Goal: Task Accomplishment & Management: Manage account settings

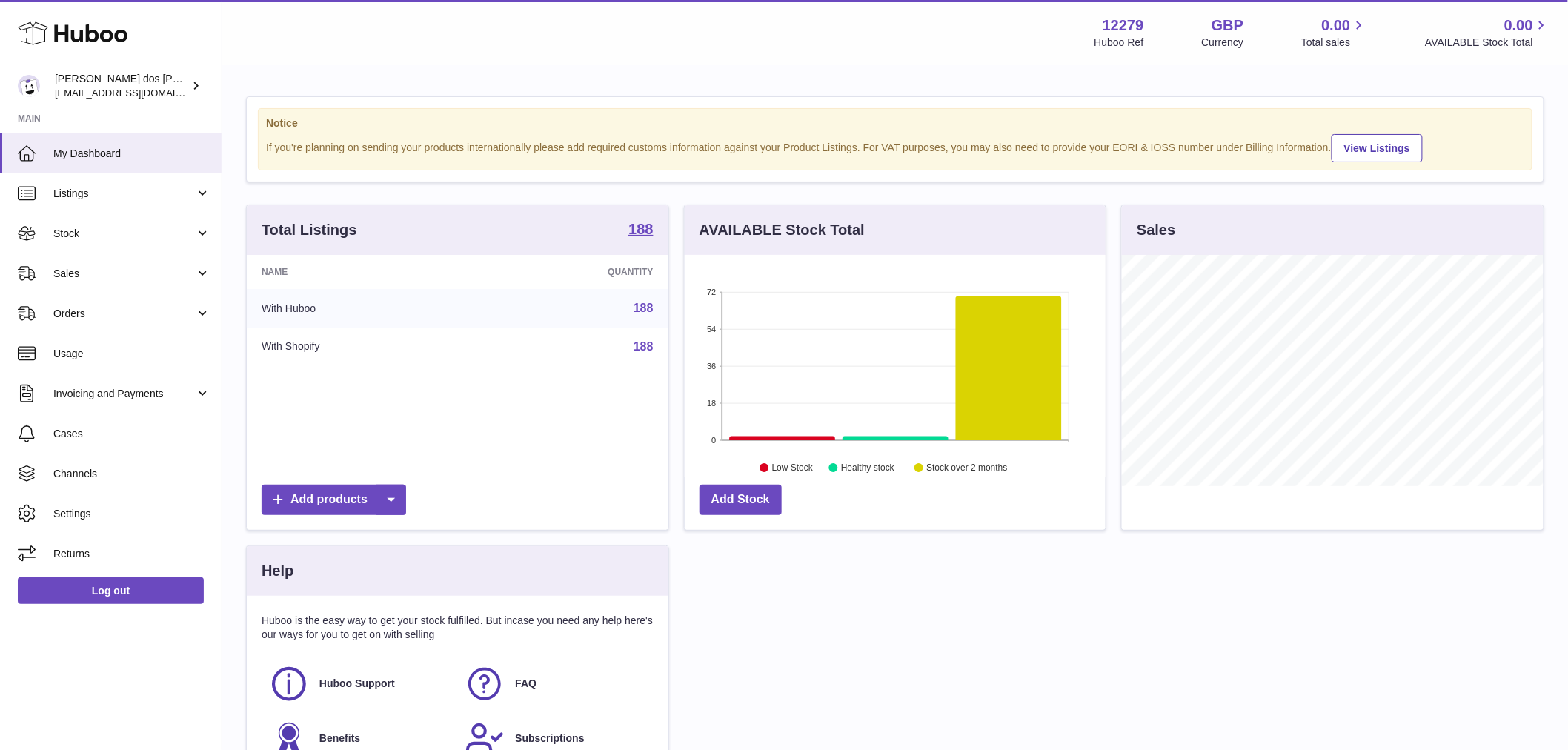
scroll to position [231, 421]
click at [83, 275] on span "Sales" at bounding box center [123, 274] width 142 height 14
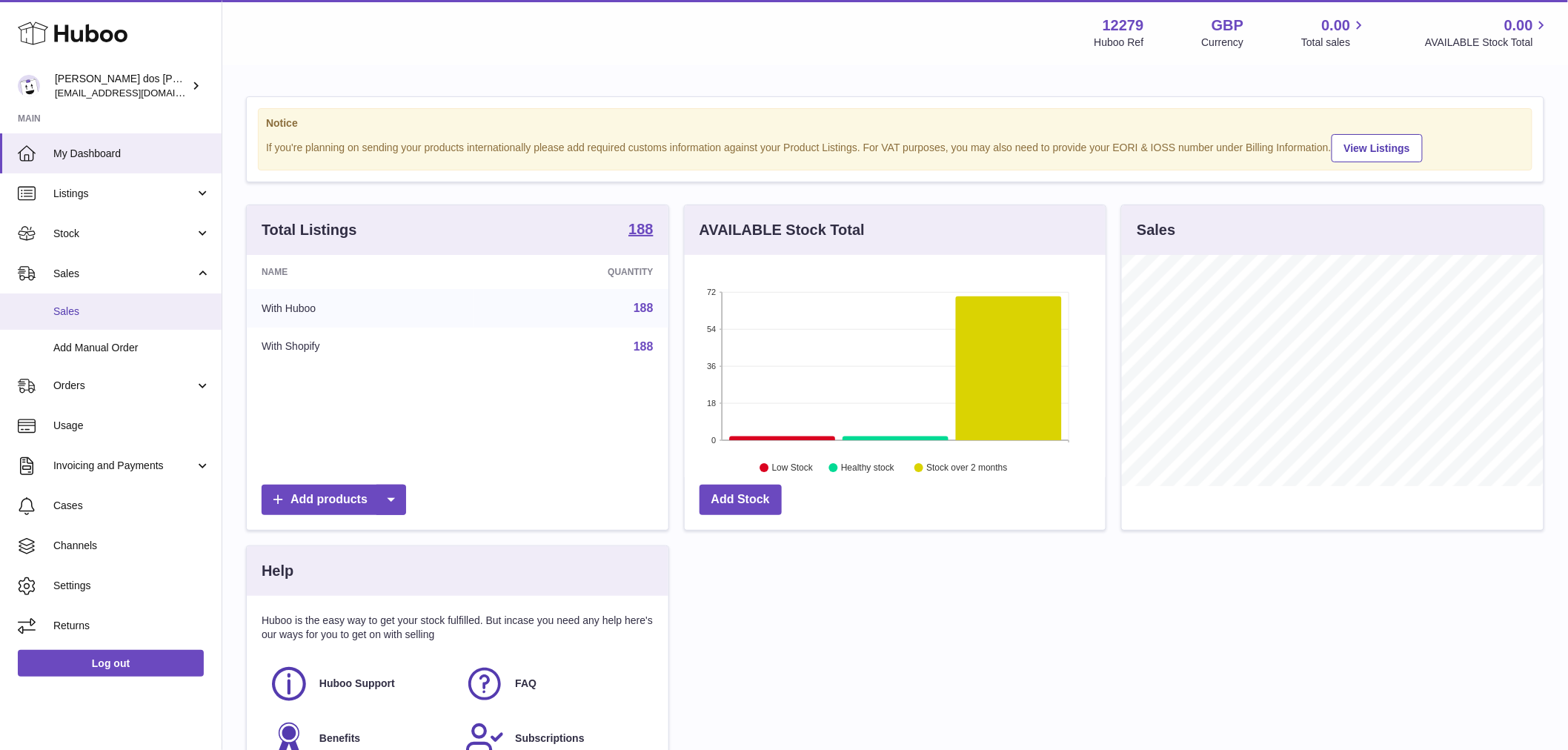
click at [89, 315] on span "Sales" at bounding box center [131, 312] width 157 height 14
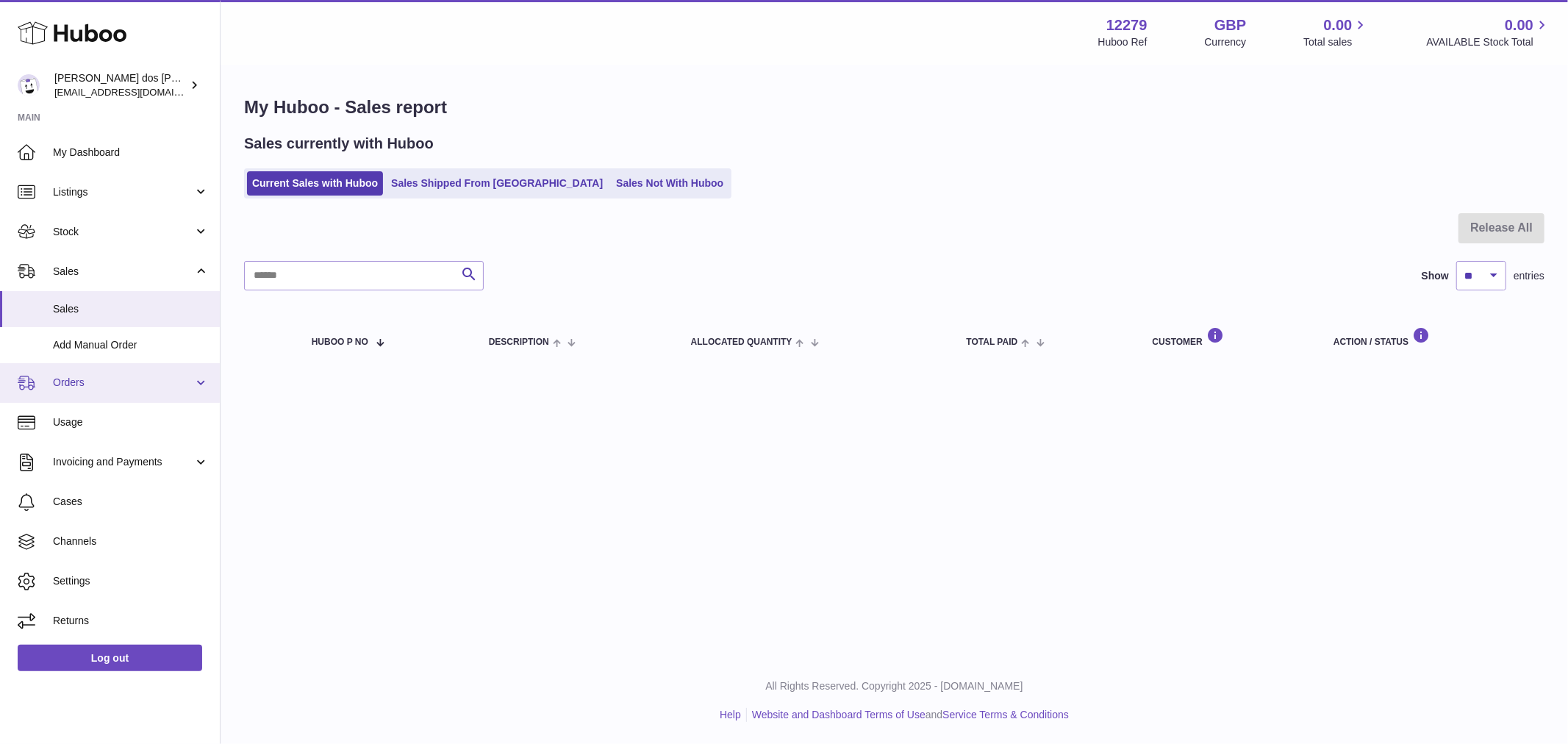
drag, startPoint x: 111, startPoint y: 381, endPoint x: 113, endPoint y: 395, distance: 14.1
click at [111, 381] on span "Orders" at bounding box center [122, 383] width 140 height 14
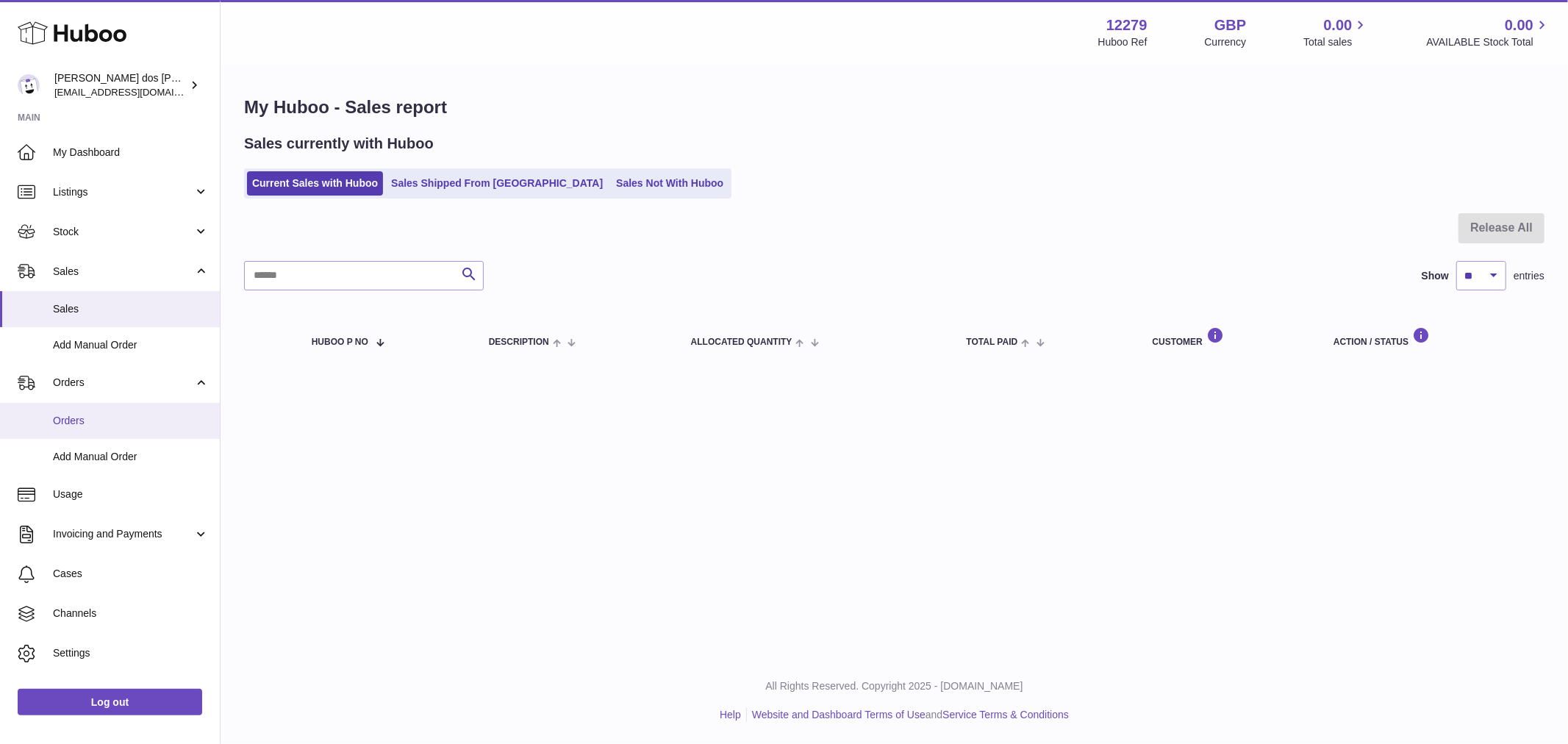
click at [111, 412] on link "Orders" at bounding box center [110, 421] width 220 height 36
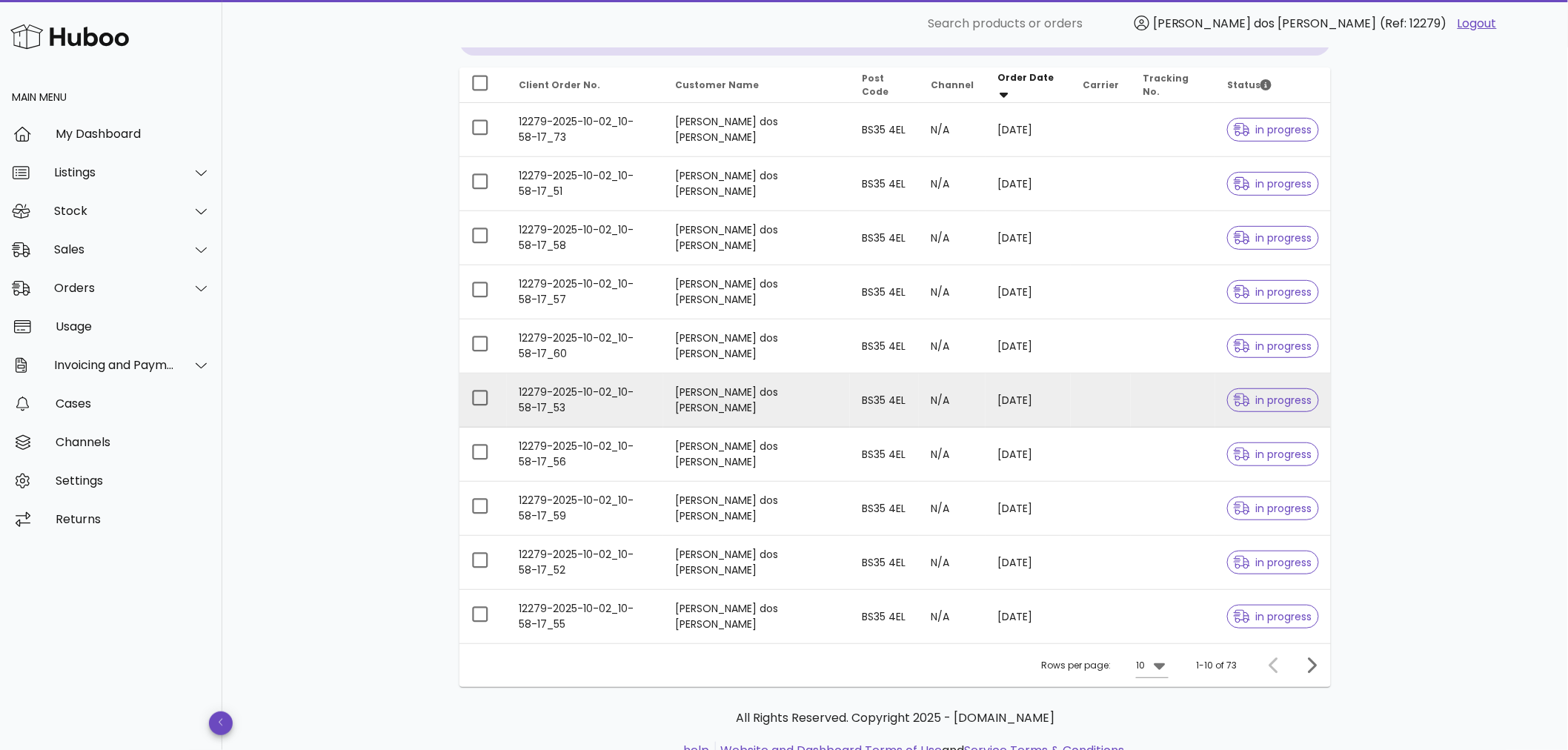
scroll to position [143, 0]
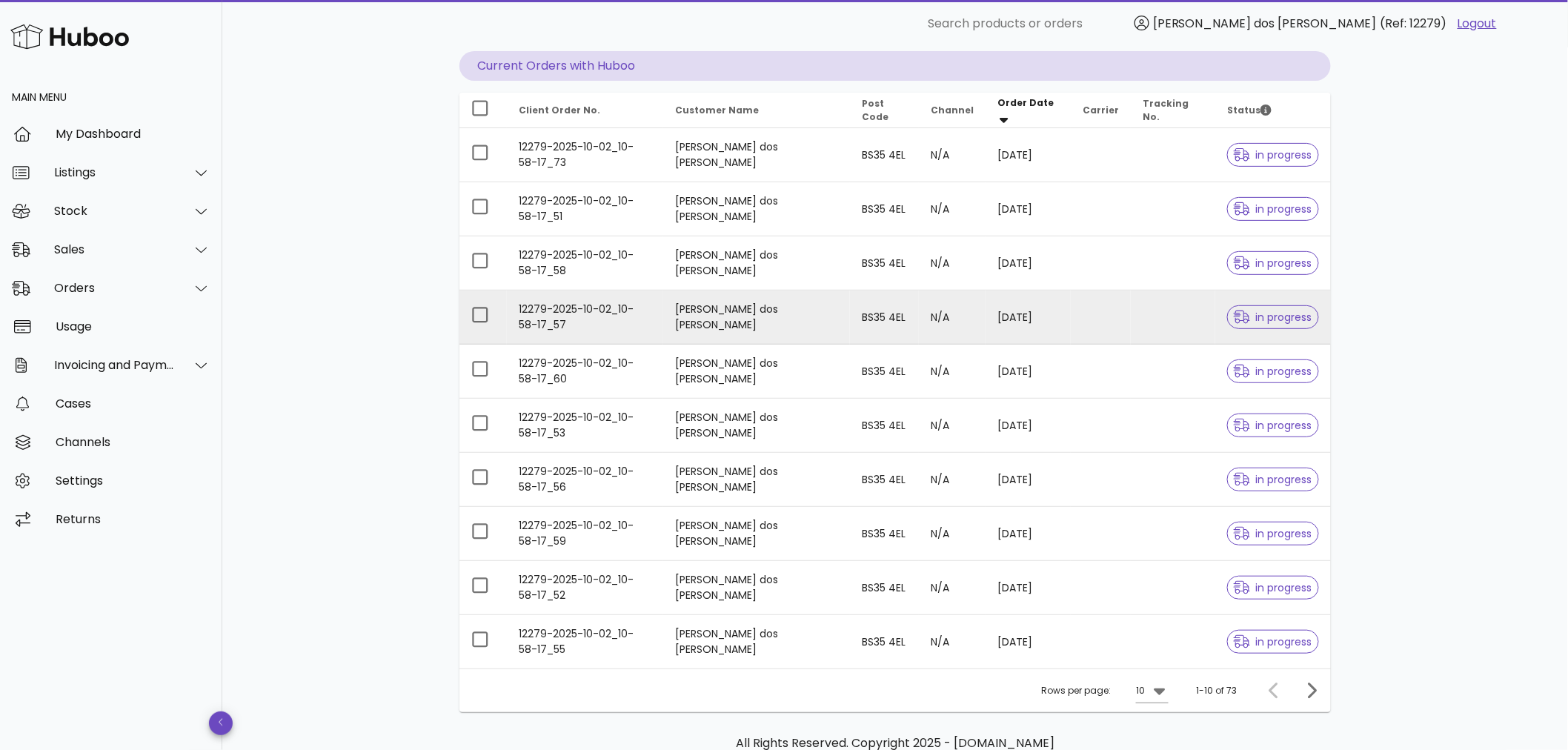
click at [765, 342] on td "[PERSON_NAME] dos [PERSON_NAME]" at bounding box center [756, 317] width 186 height 54
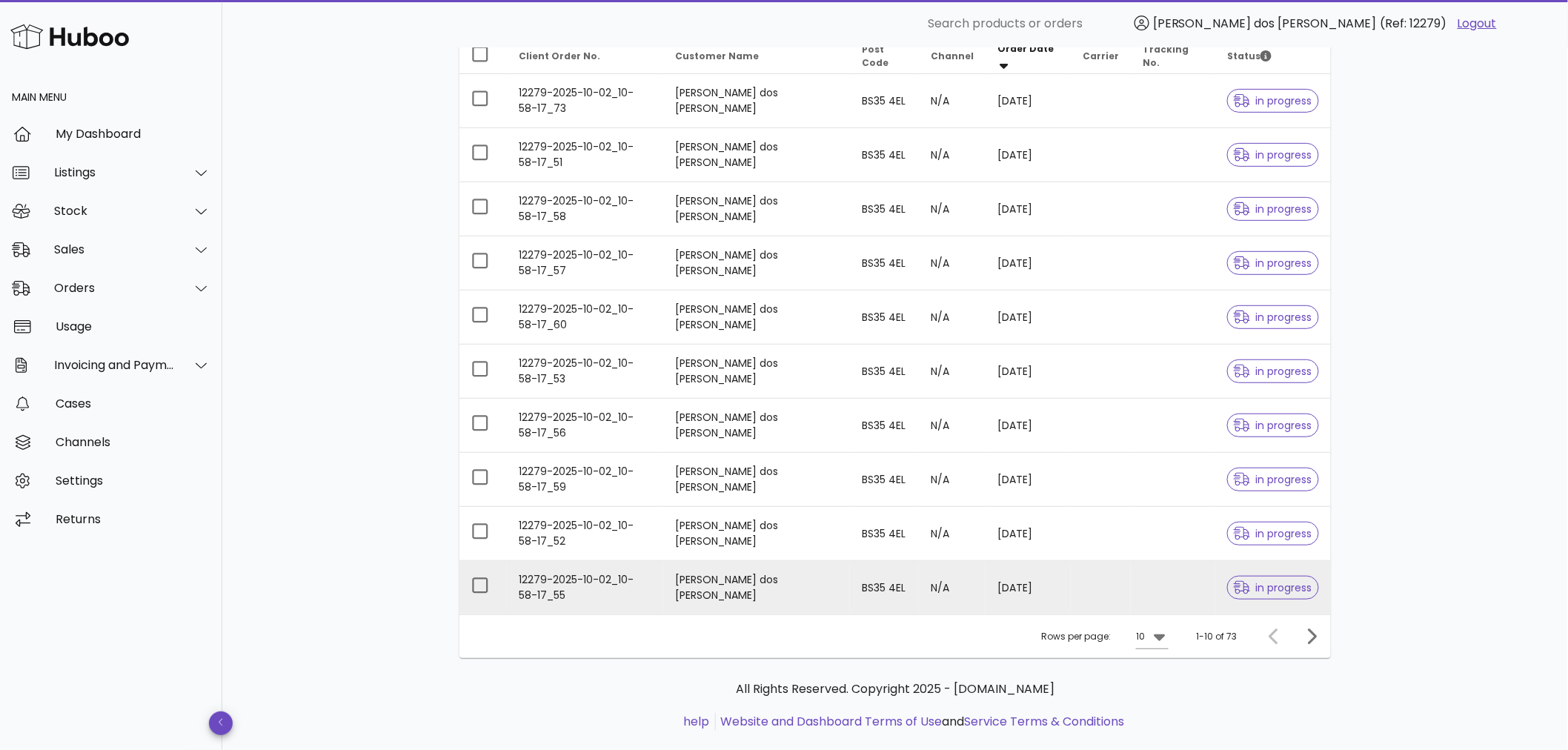
scroll to position [225, 0]
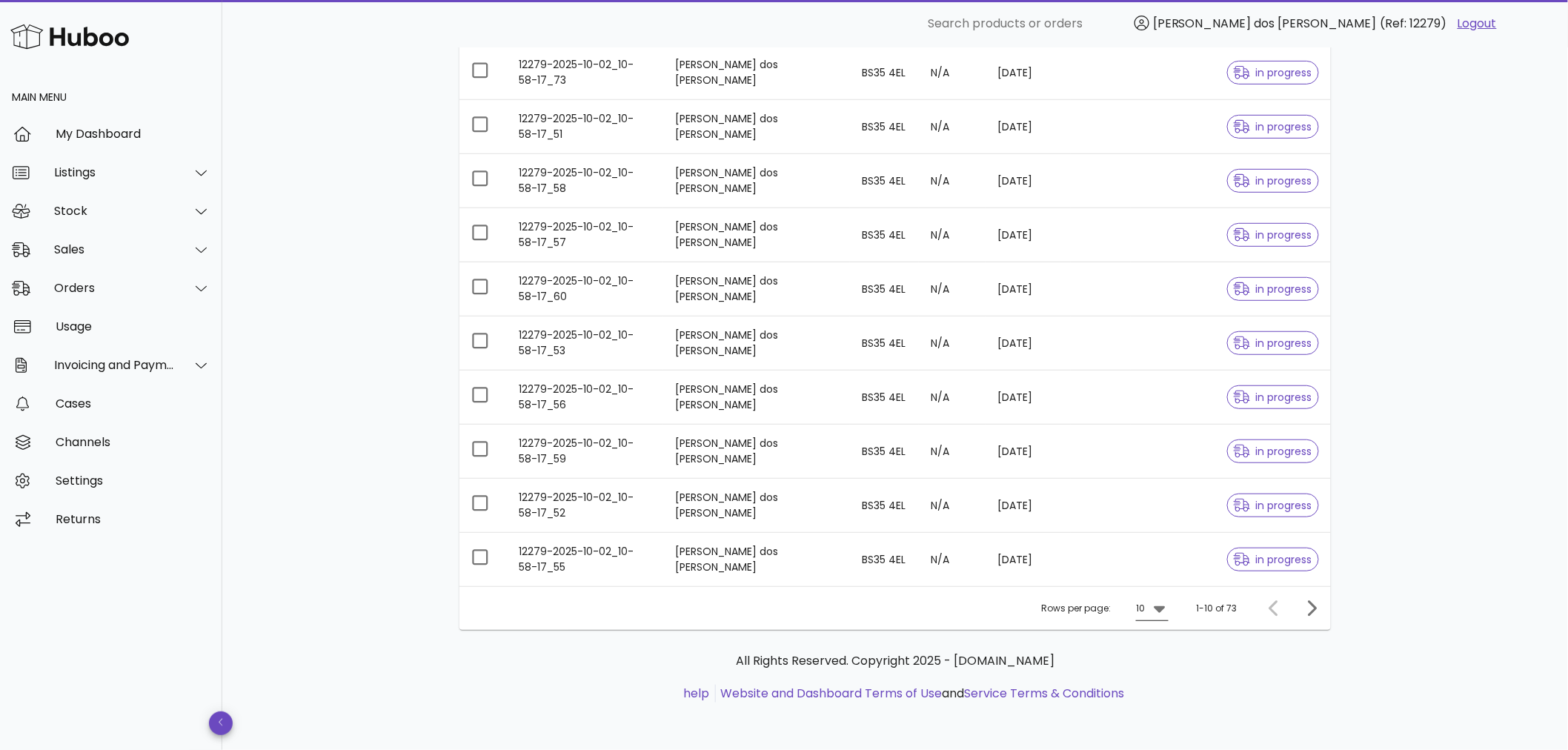
click at [1144, 610] on div "10" at bounding box center [1139, 608] width 9 height 13
click at [1167, 697] on div "50" at bounding box center [1157, 691] width 39 height 36
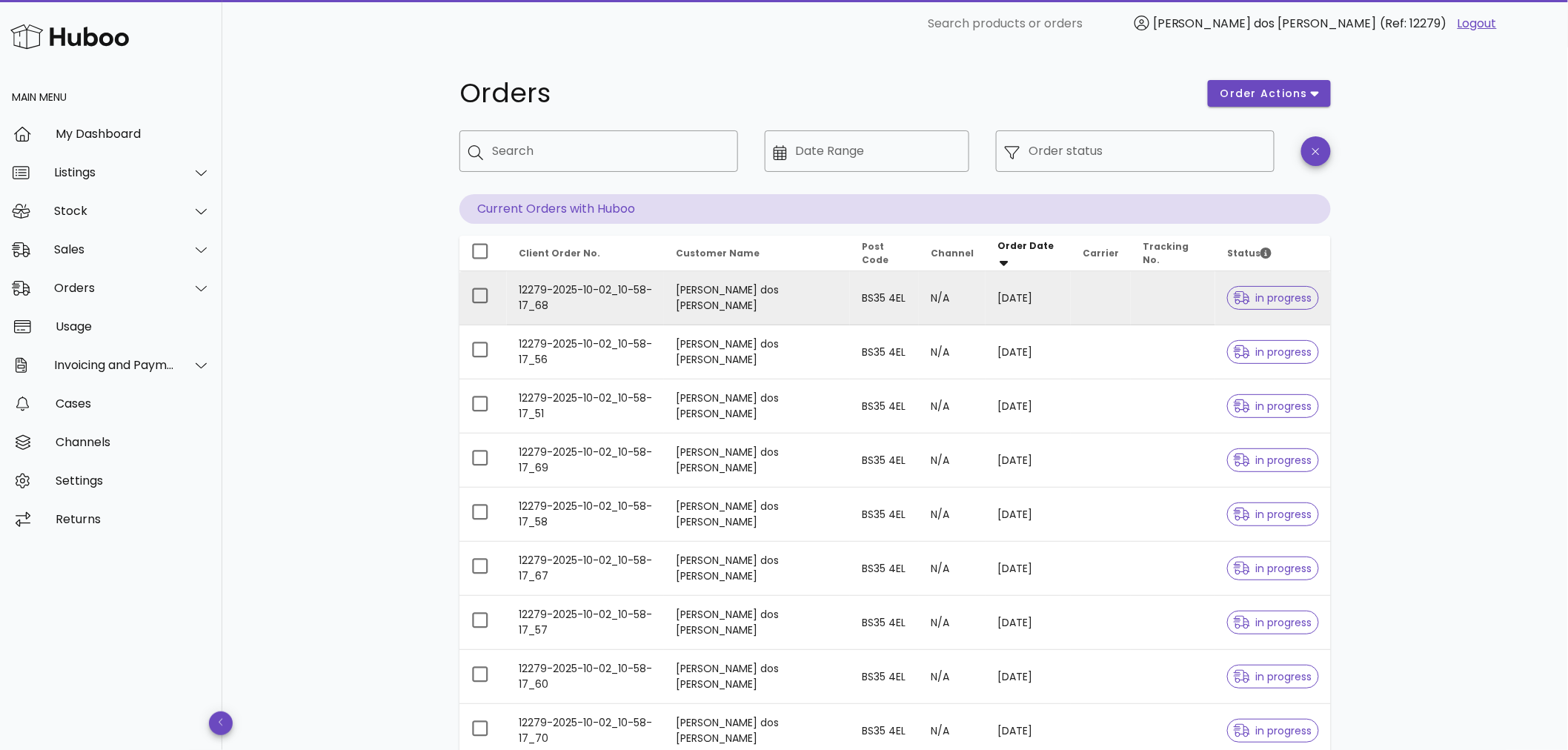
click at [1254, 302] on span "in progress" at bounding box center [1272, 297] width 78 height 10
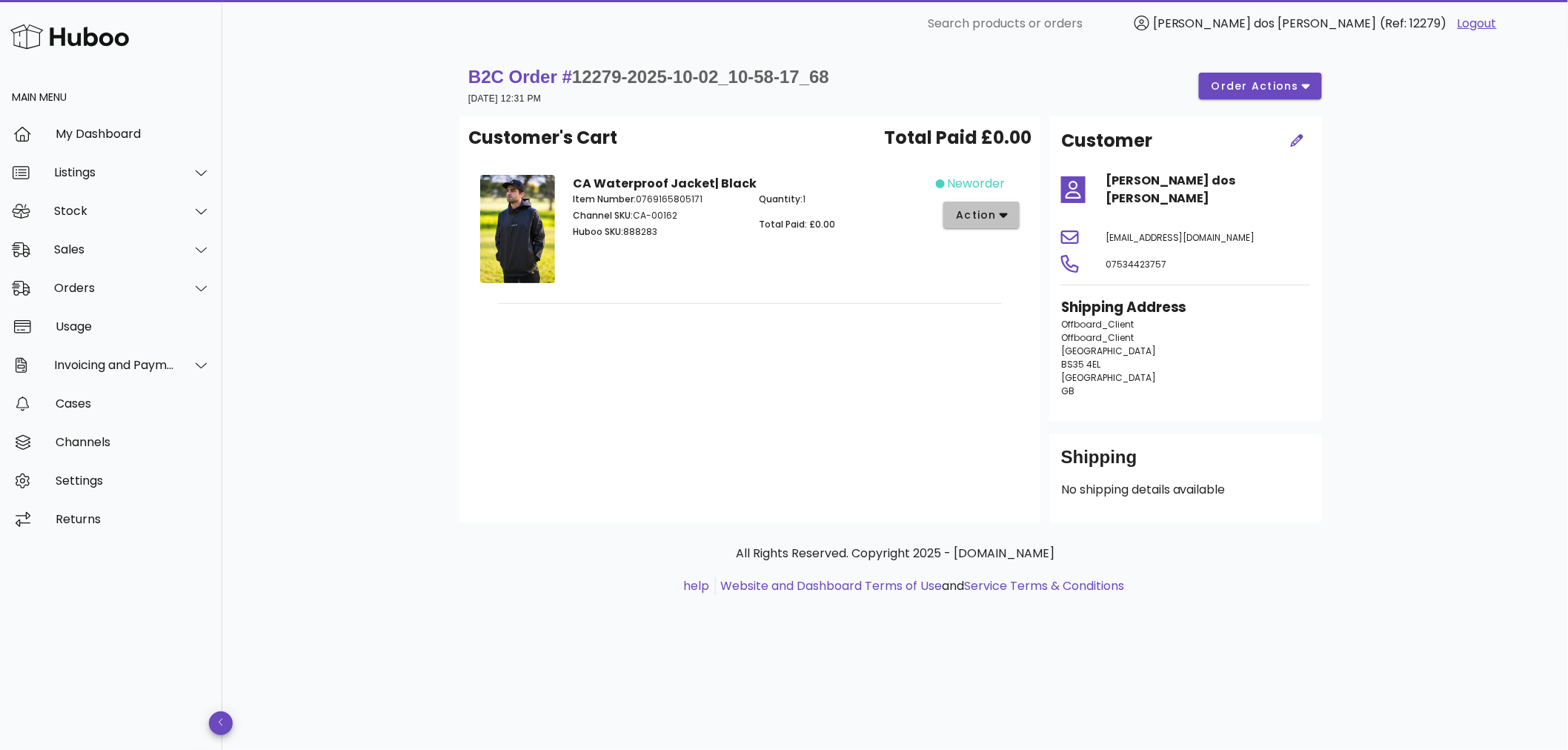
click at [973, 218] on span "action" at bounding box center [976, 215] width 41 height 16
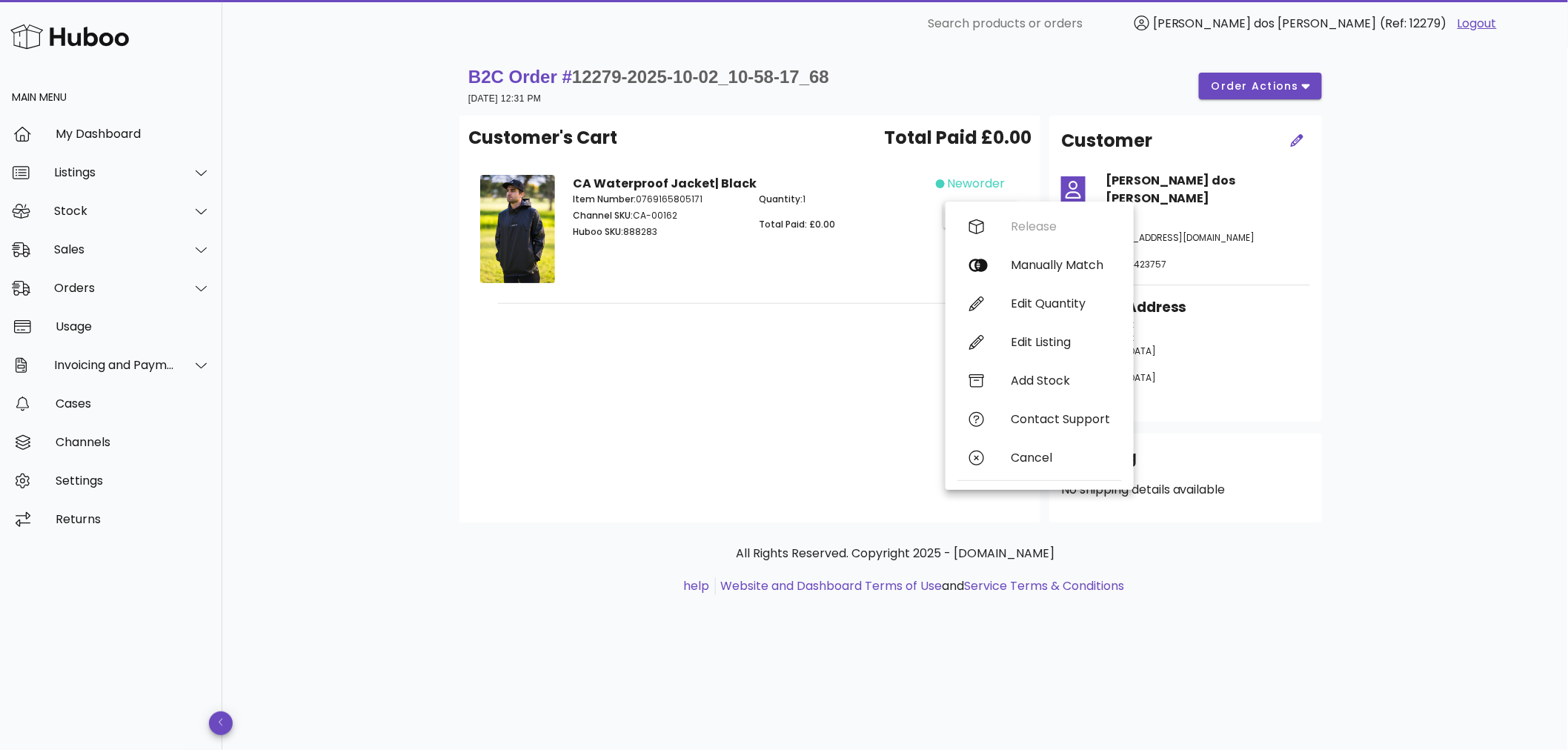
drag, startPoint x: 1363, startPoint y: 282, endPoint x: 709, endPoint y: 157, distance: 665.8
click at [1364, 282] on div "B2C Order # 12279-2025-10-02_10-58-17_68 [DATE] 12:31 PM order actions Customer…" at bounding box center [895, 345] width 943 height 595
